Goal: Task Accomplishment & Management: Use online tool/utility

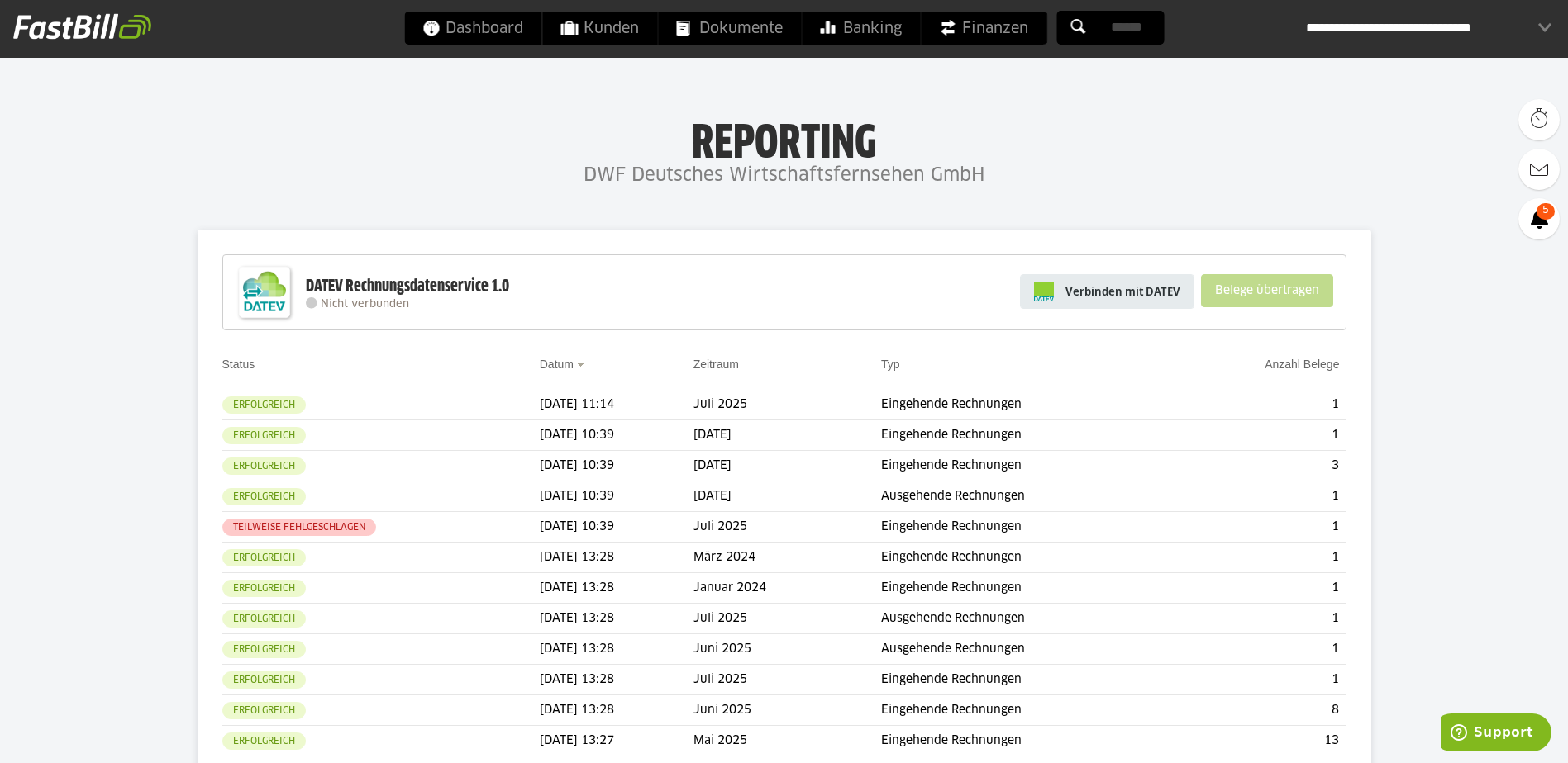
click at [1120, 296] on span "Verbinden mit DATEV" at bounding box center [1123, 291] width 115 height 16
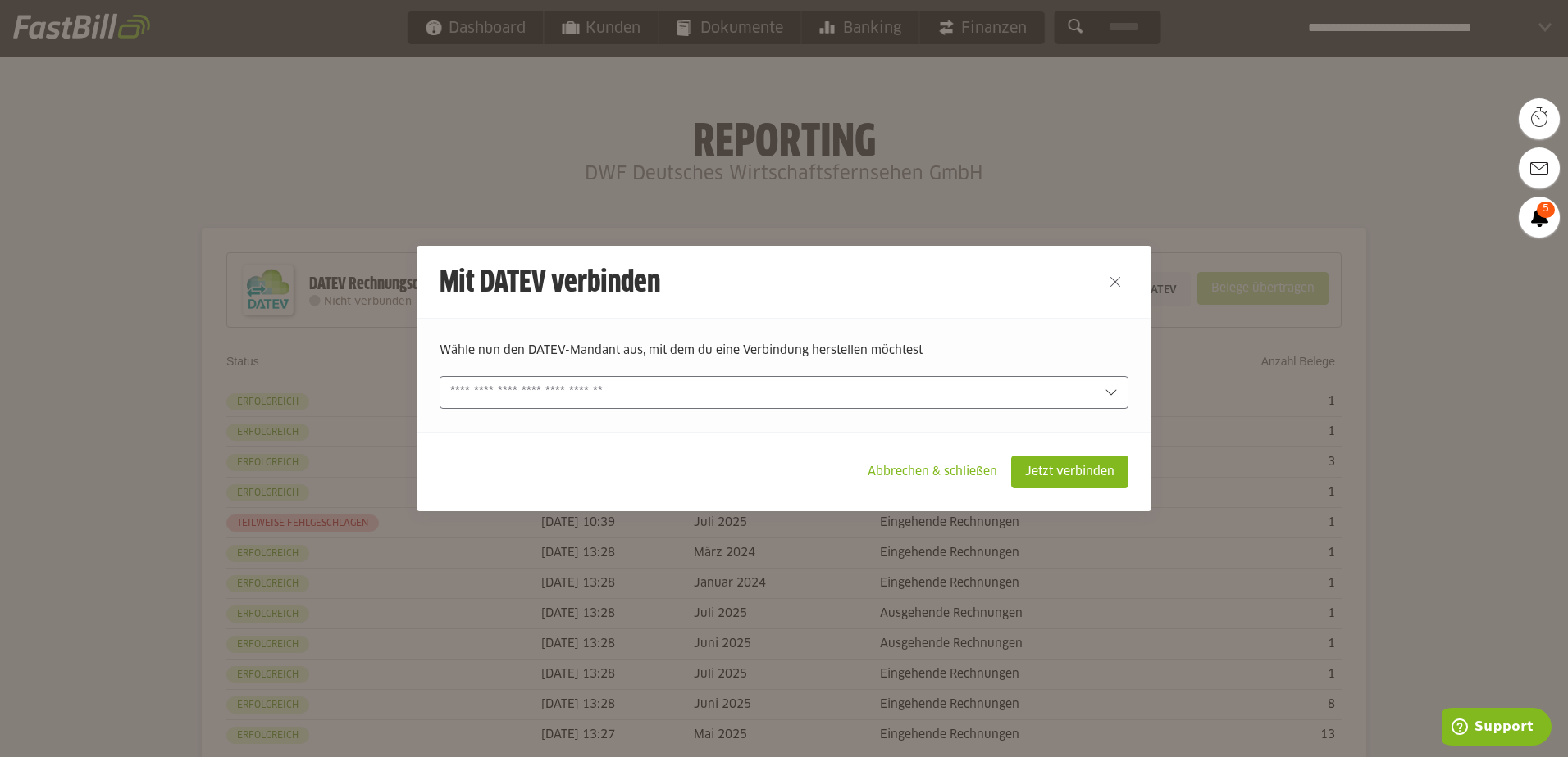
click at [1077, 386] on input "text" at bounding box center [773, 392] width 644 height 18
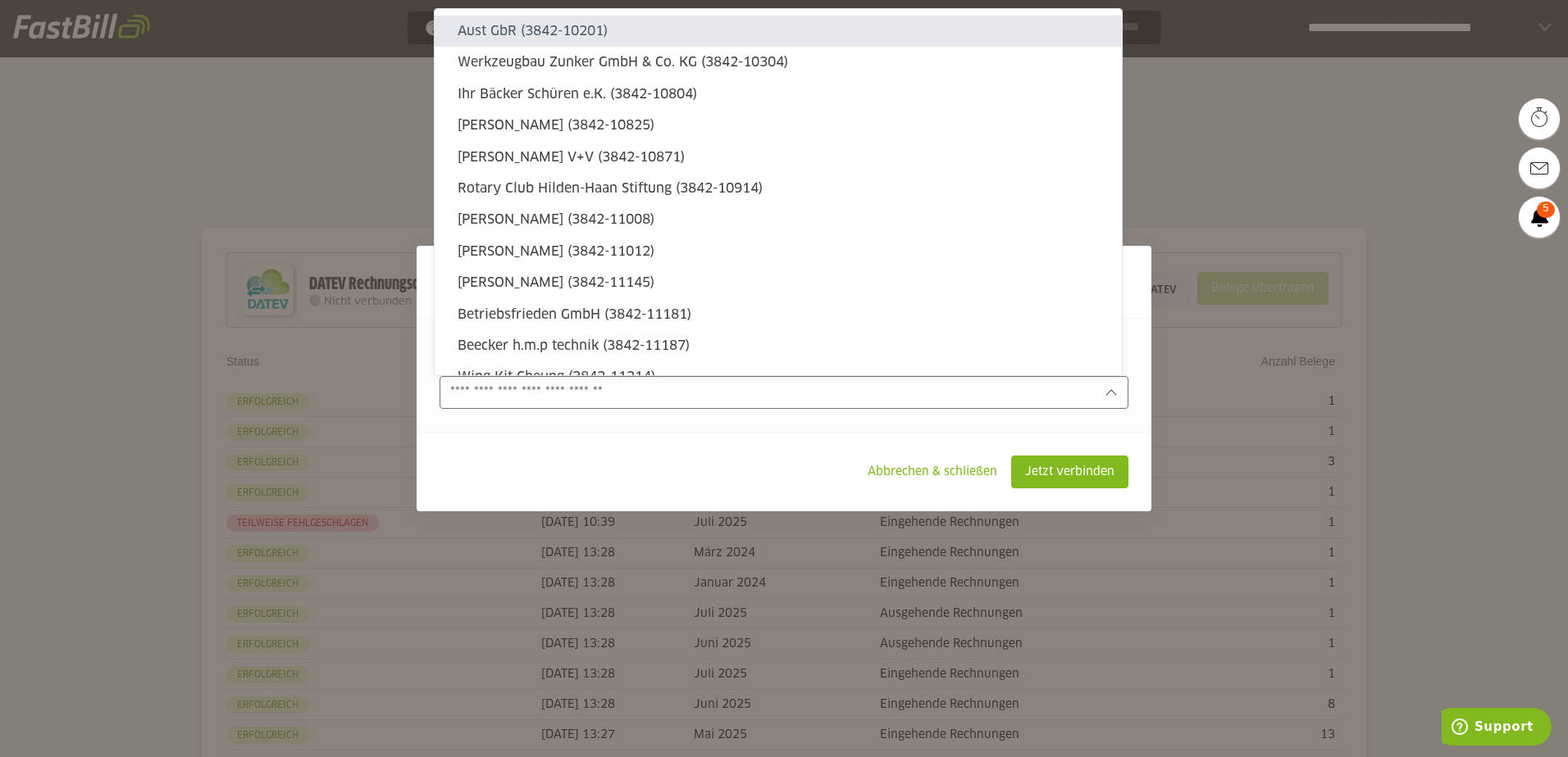
type sl-option "3842-10201"
type sl-option "3842-11318"
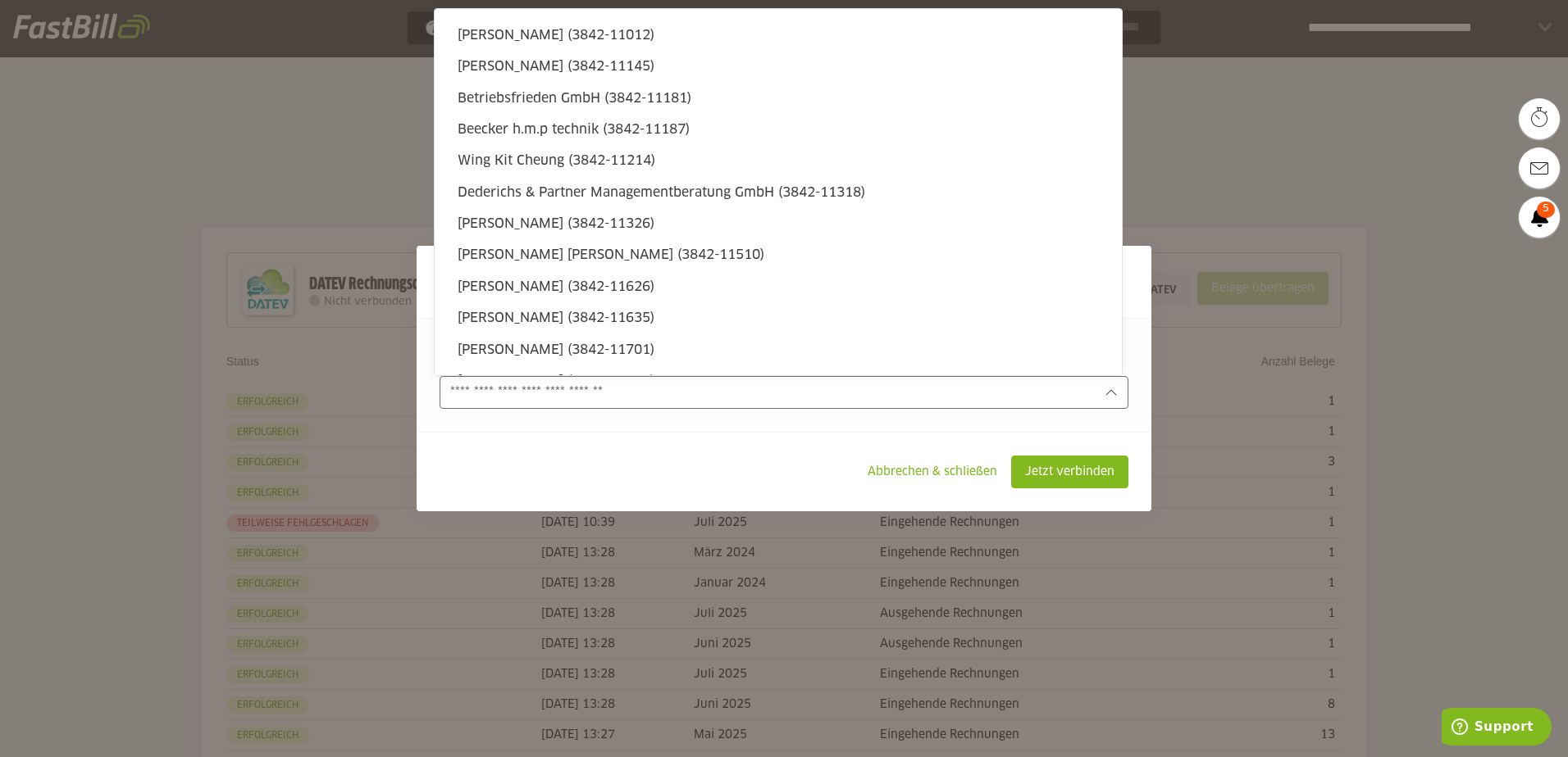
scroll to position [4591, 0]
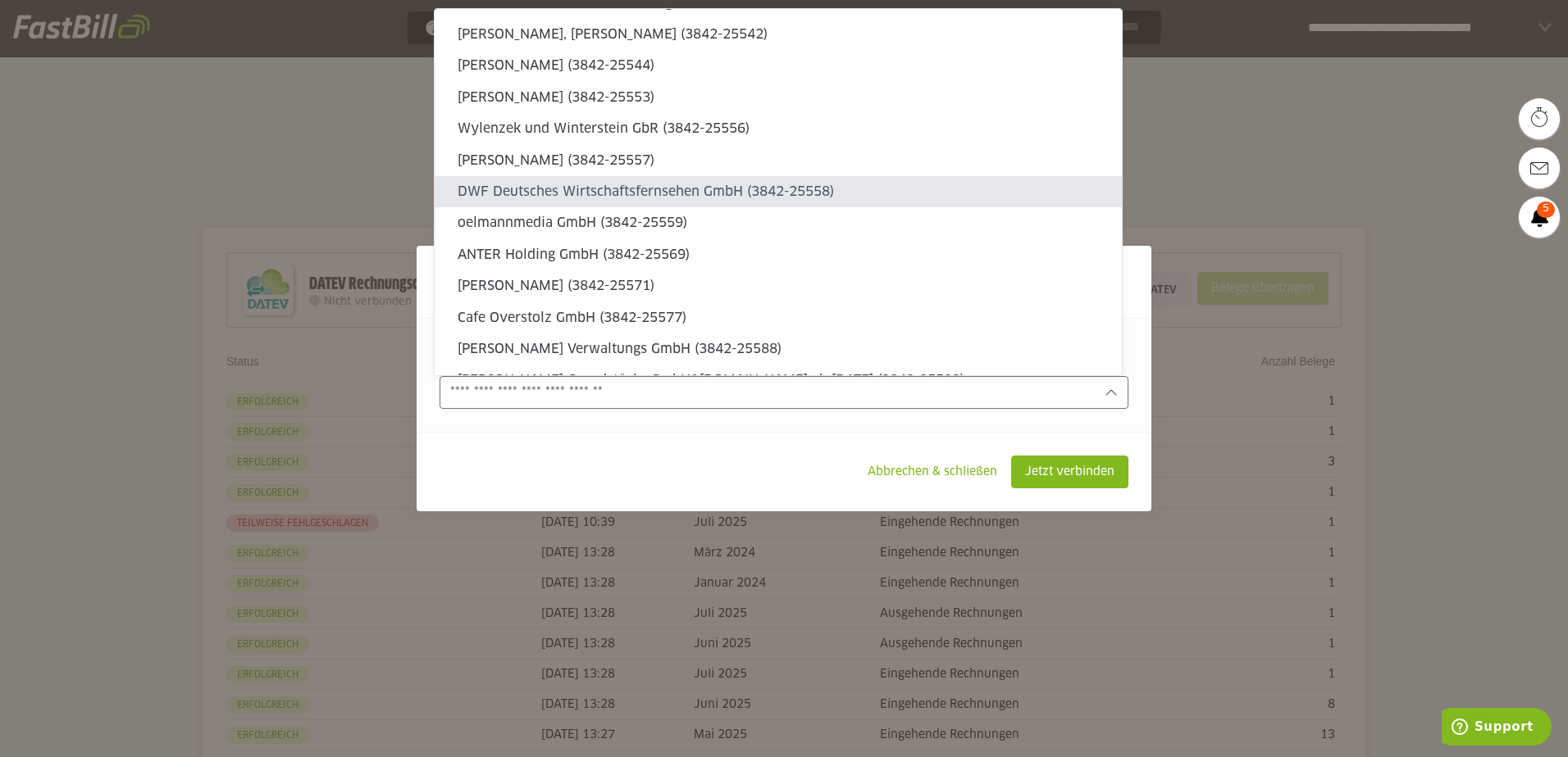
type sl-option "3842-25558"
click at [568, 198] on slot "DWF Deutsches Wirtschaftsfernsehen GmbH (3842-25558)" at bounding box center [783, 191] width 651 height 18
type input "**********"
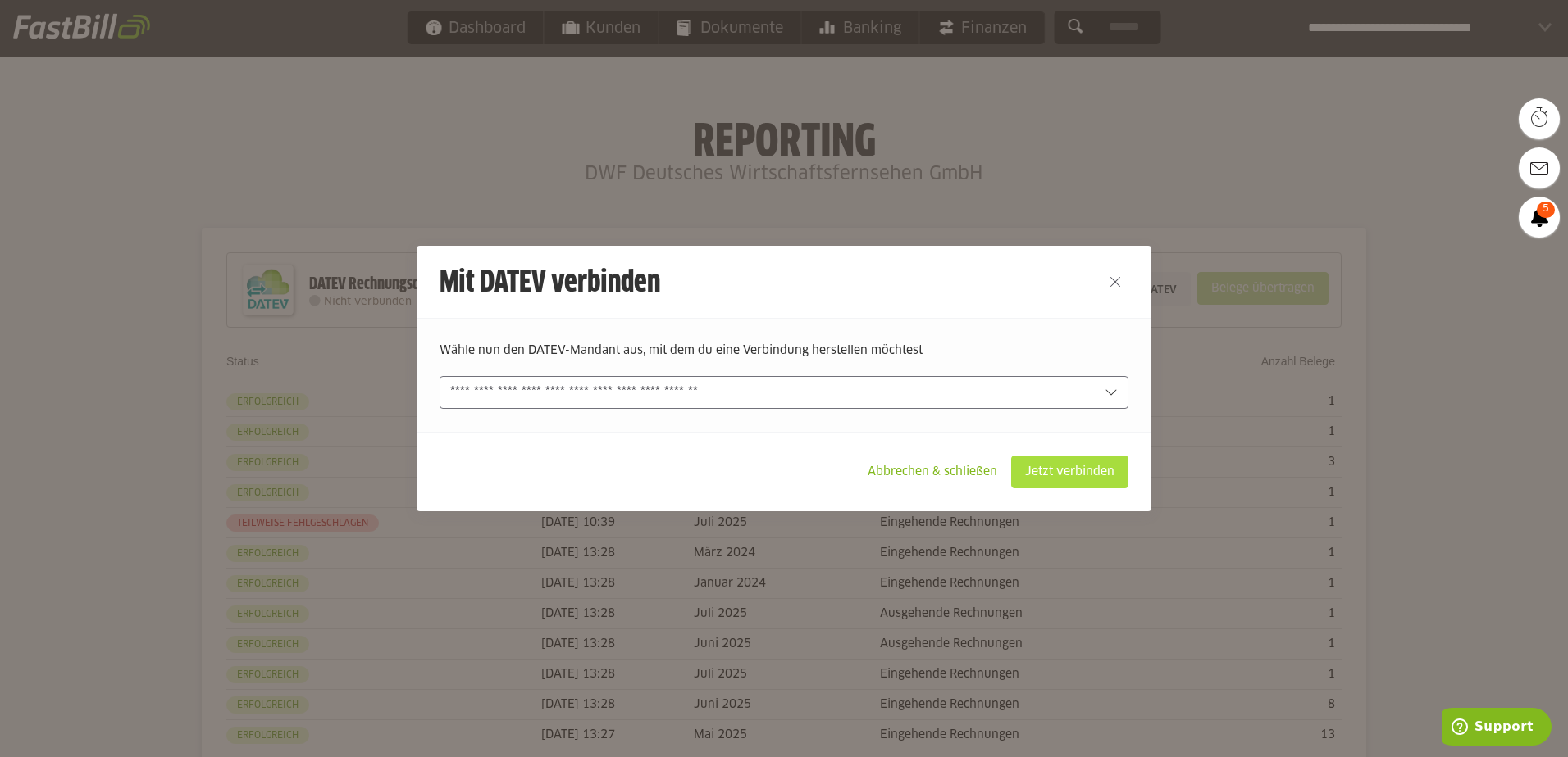
click at [1103, 473] on slot "Jetzt verbinden" at bounding box center [1070, 472] width 115 height 31
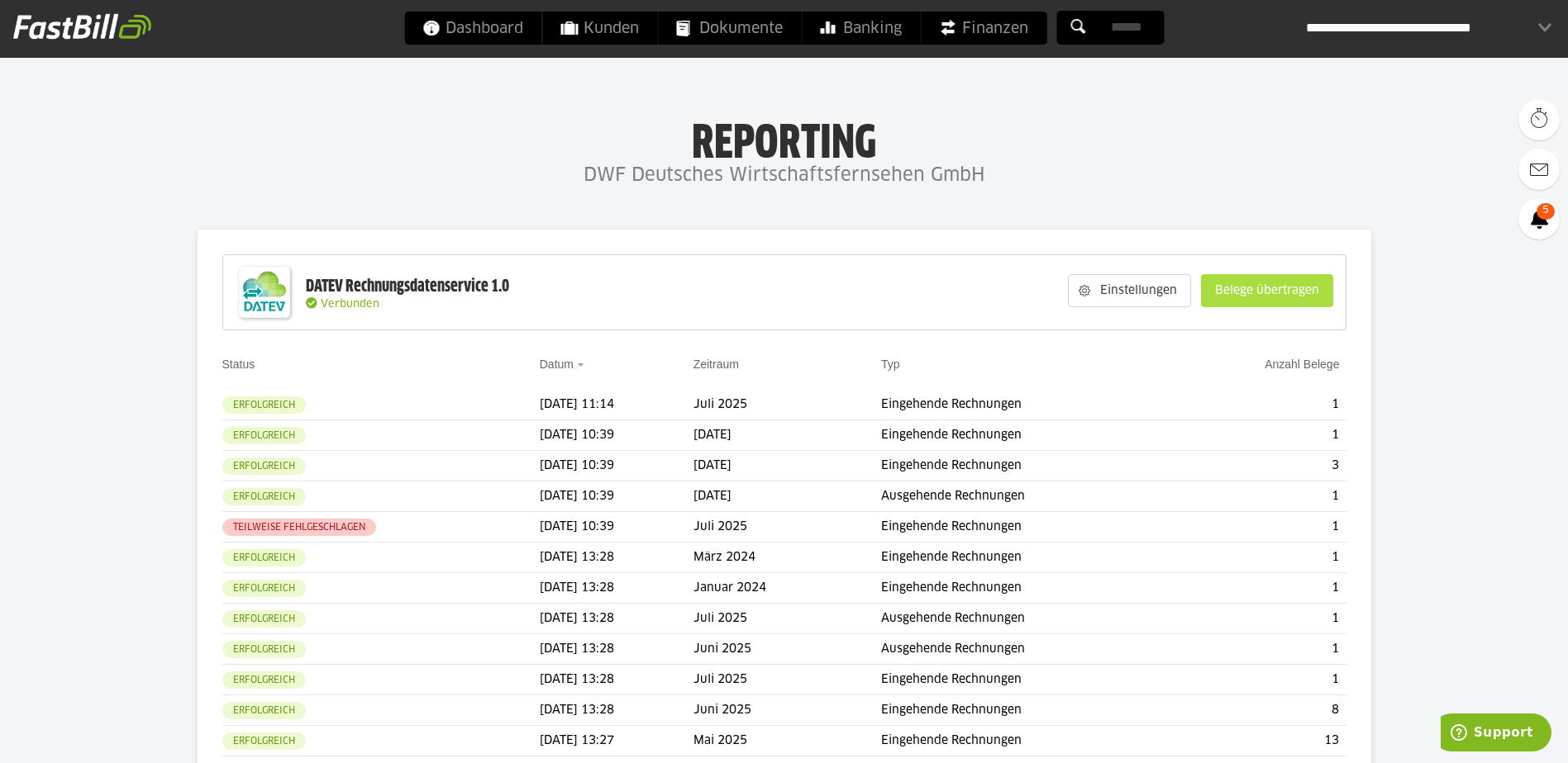
click at [1260, 305] on slot "Belege übertragen" at bounding box center [1267, 291] width 130 height 31
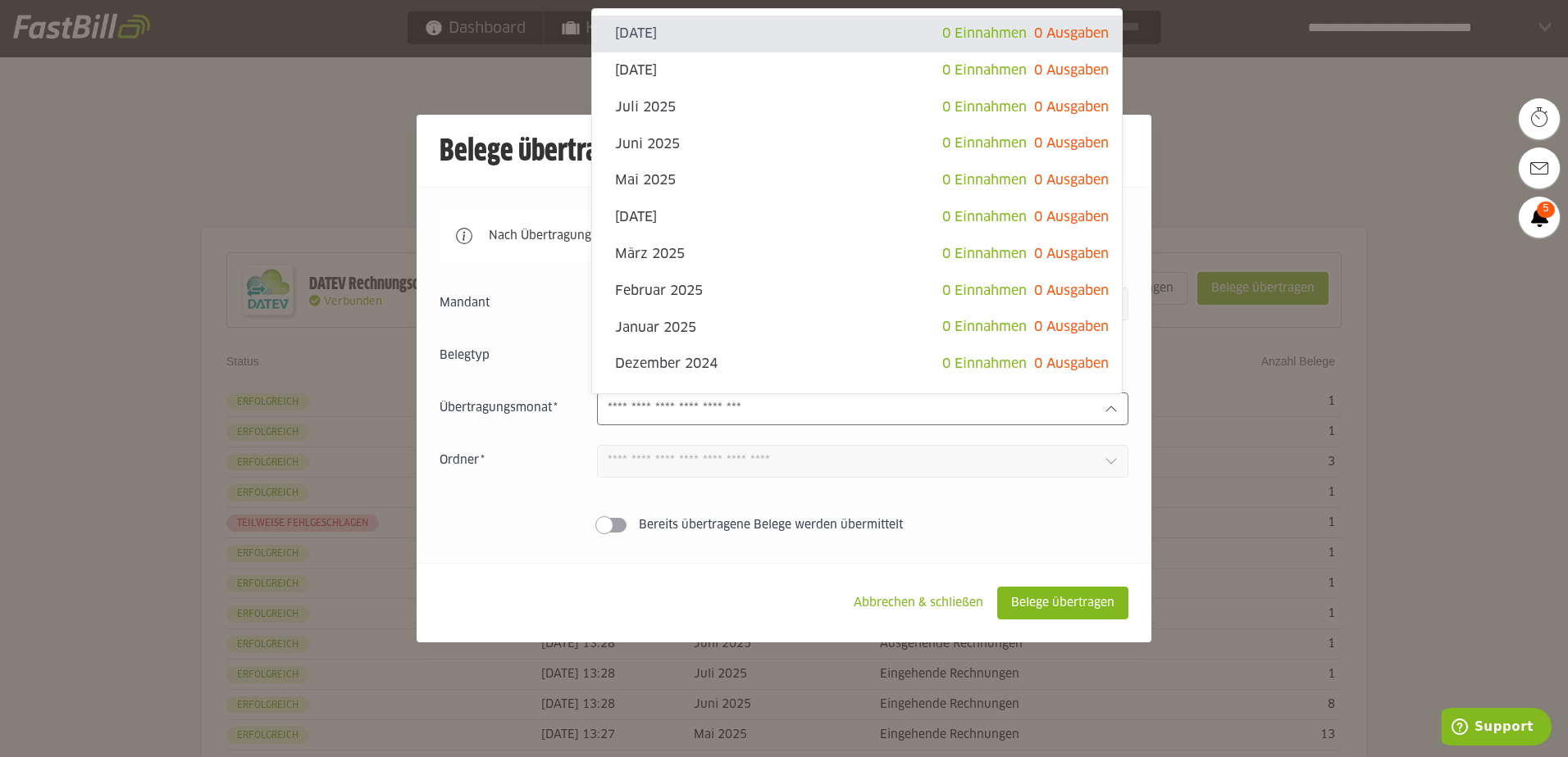
click at [1114, 412] on div at bounding box center [862, 409] width 532 height 33
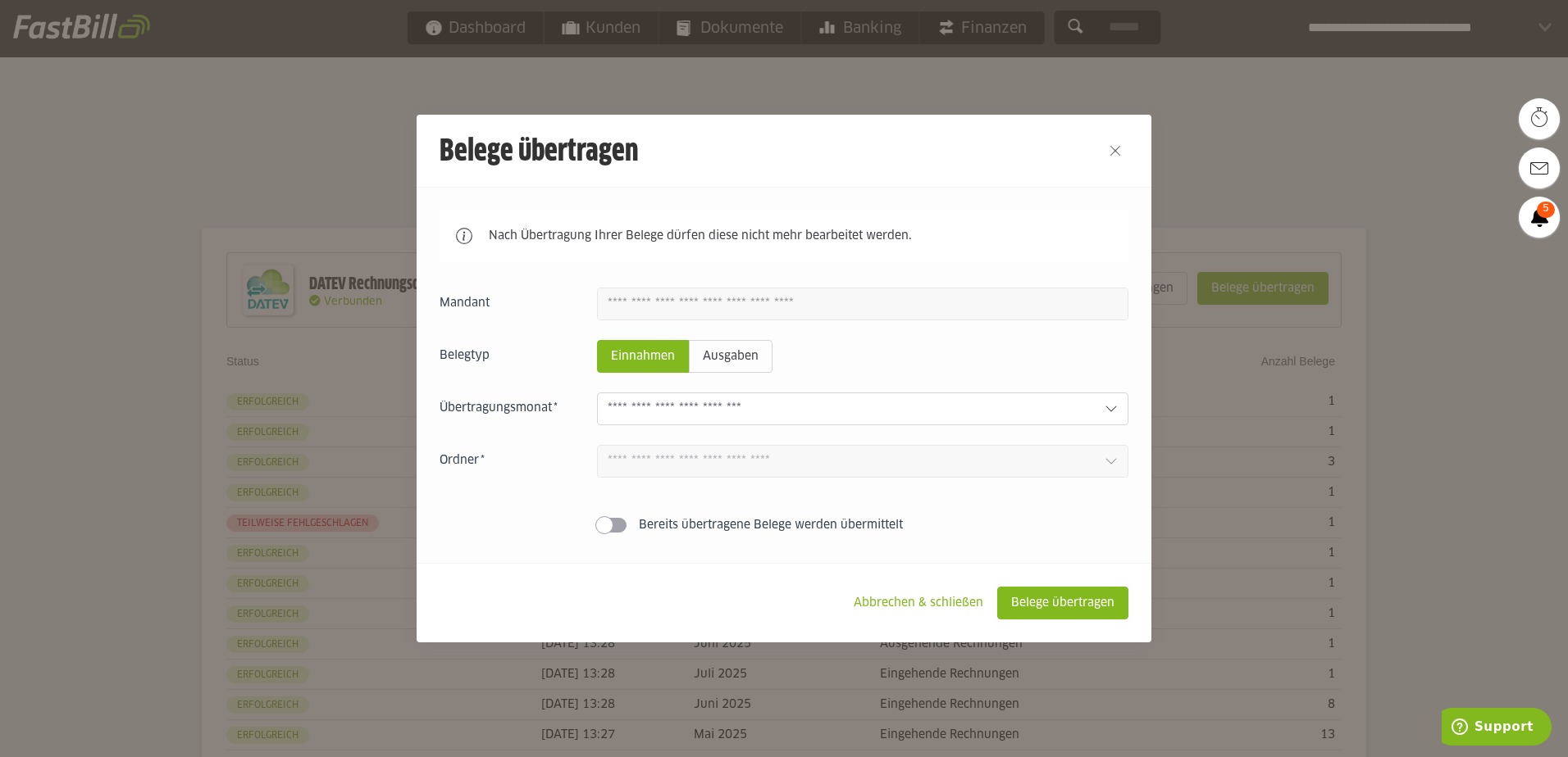
click at [1320, 132] on div at bounding box center [784, 378] width 1568 height 757
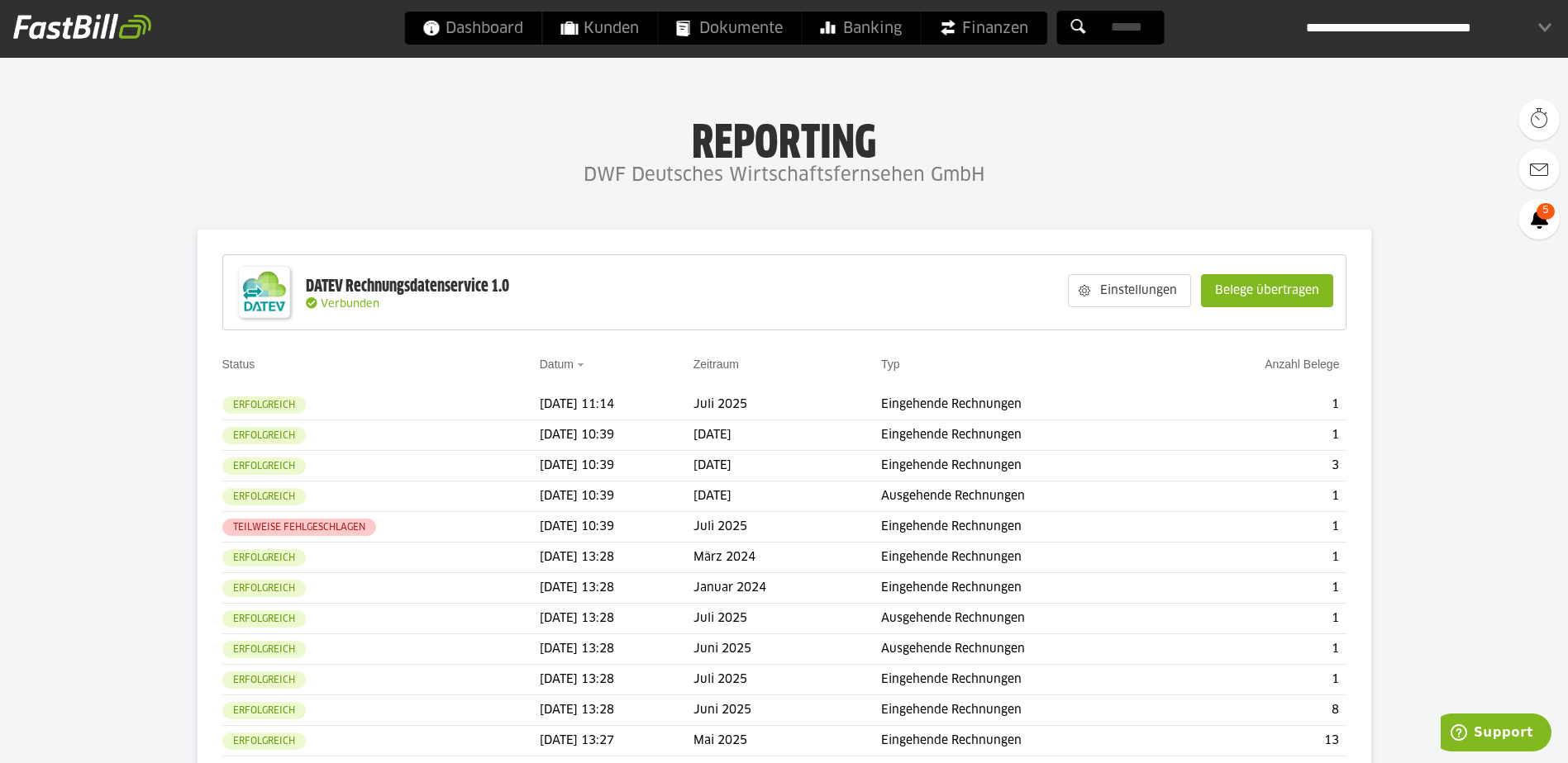
click at [1536, 25] on div "**********" at bounding box center [1428, 28] width 246 height 33
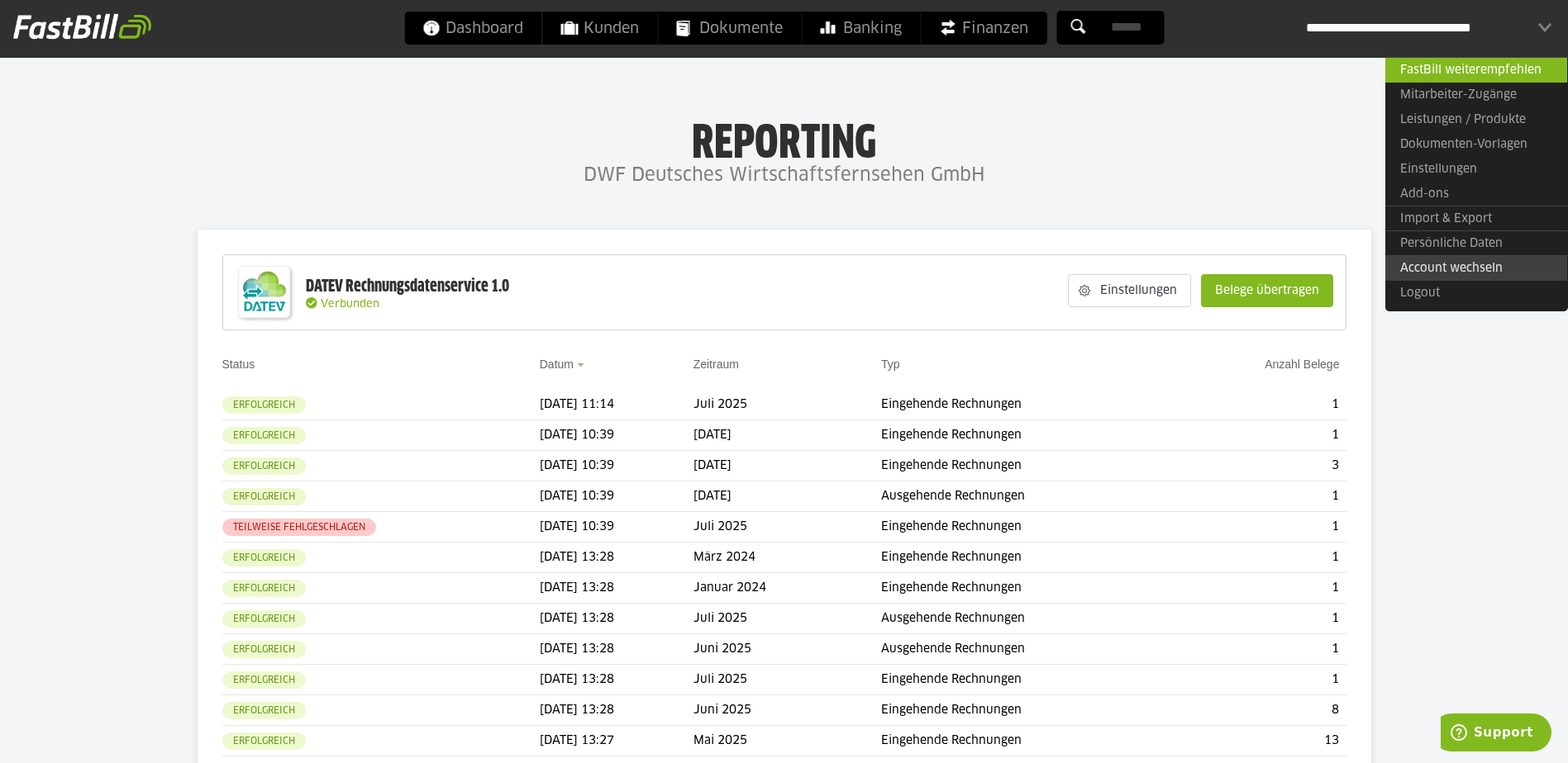
click at [1456, 267] on link "Account wechseln" at bounding box center [1475, 268] width 181 height 26
